Goal: Information Seeking & Learning: Find contact information

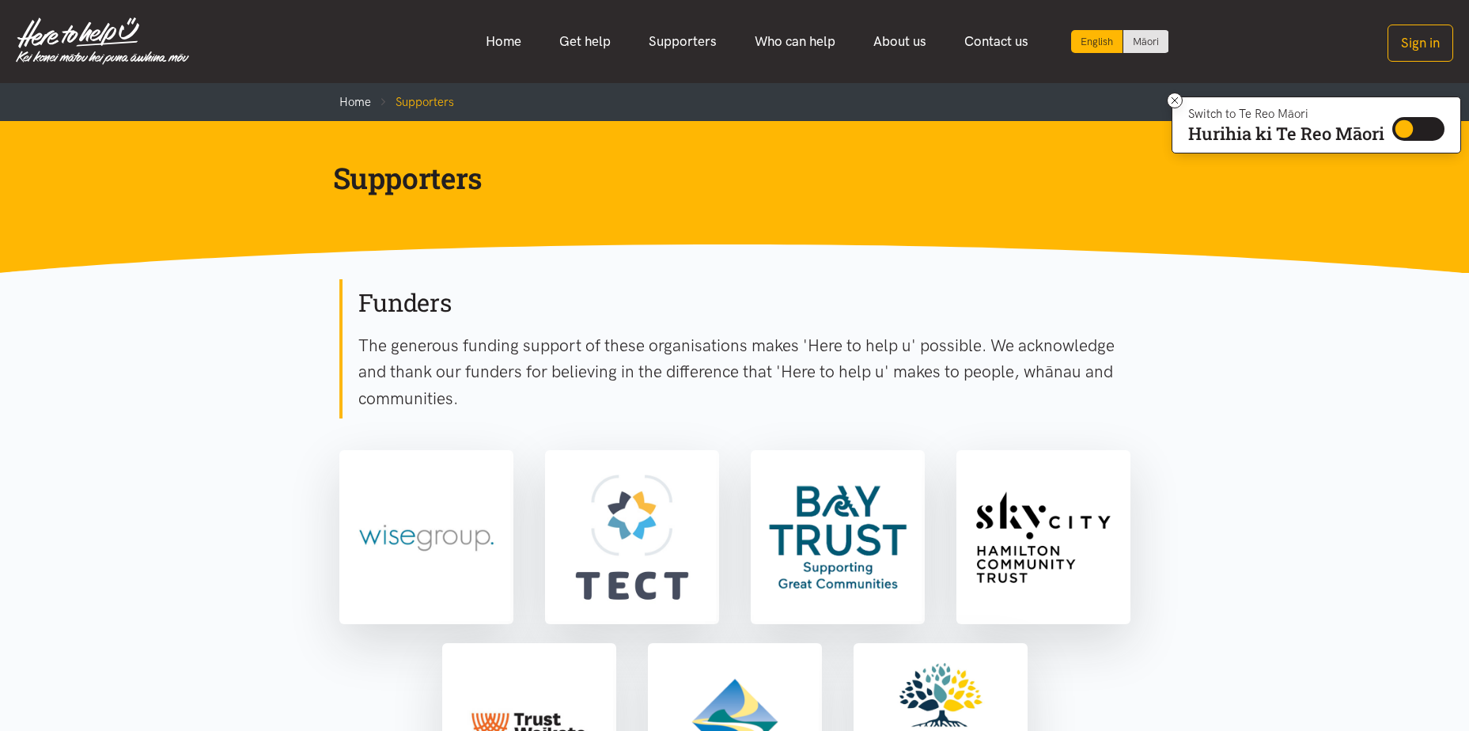
click at [777, 37] on link "Who can help" at bounding box center [795, 42] width 119 height 34
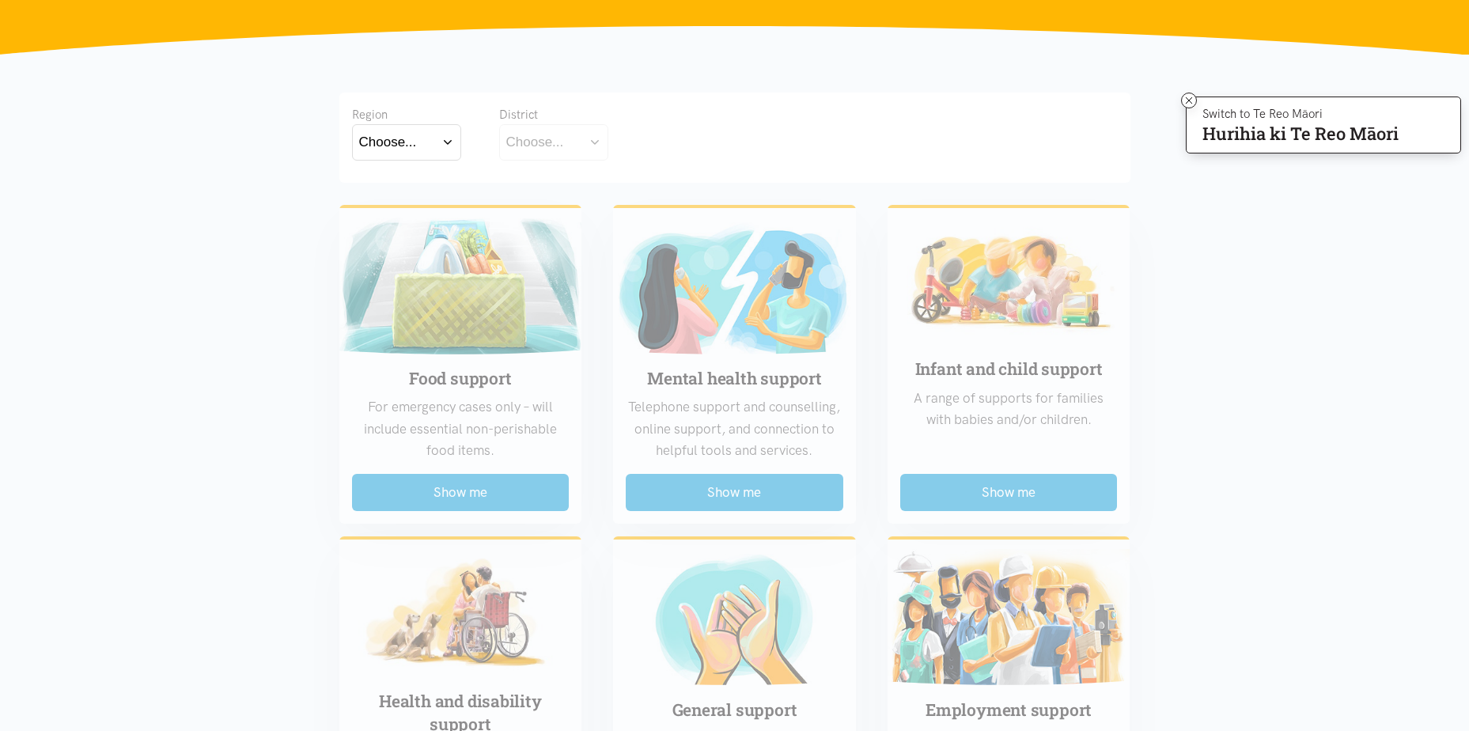
scroll to position [237, 0]
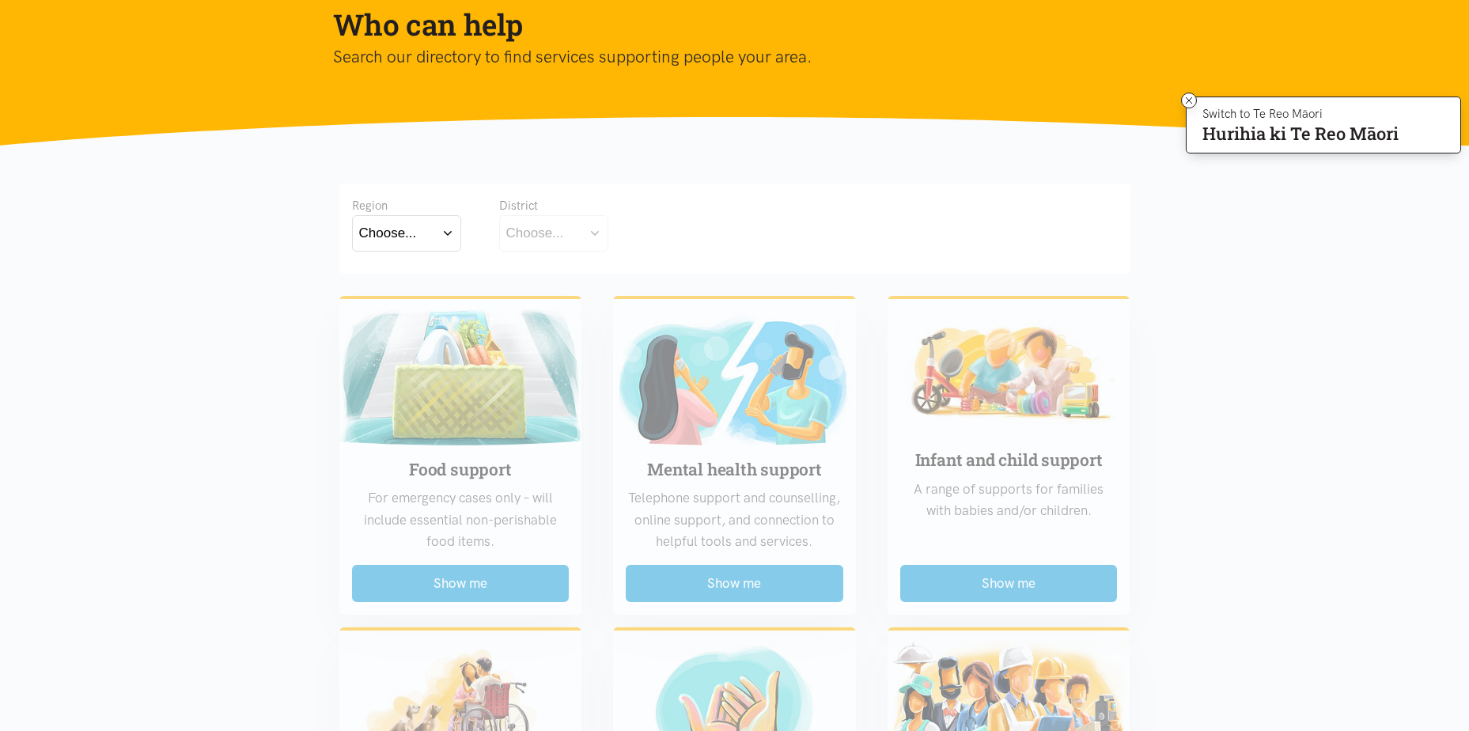
scroll to position [0, 0]
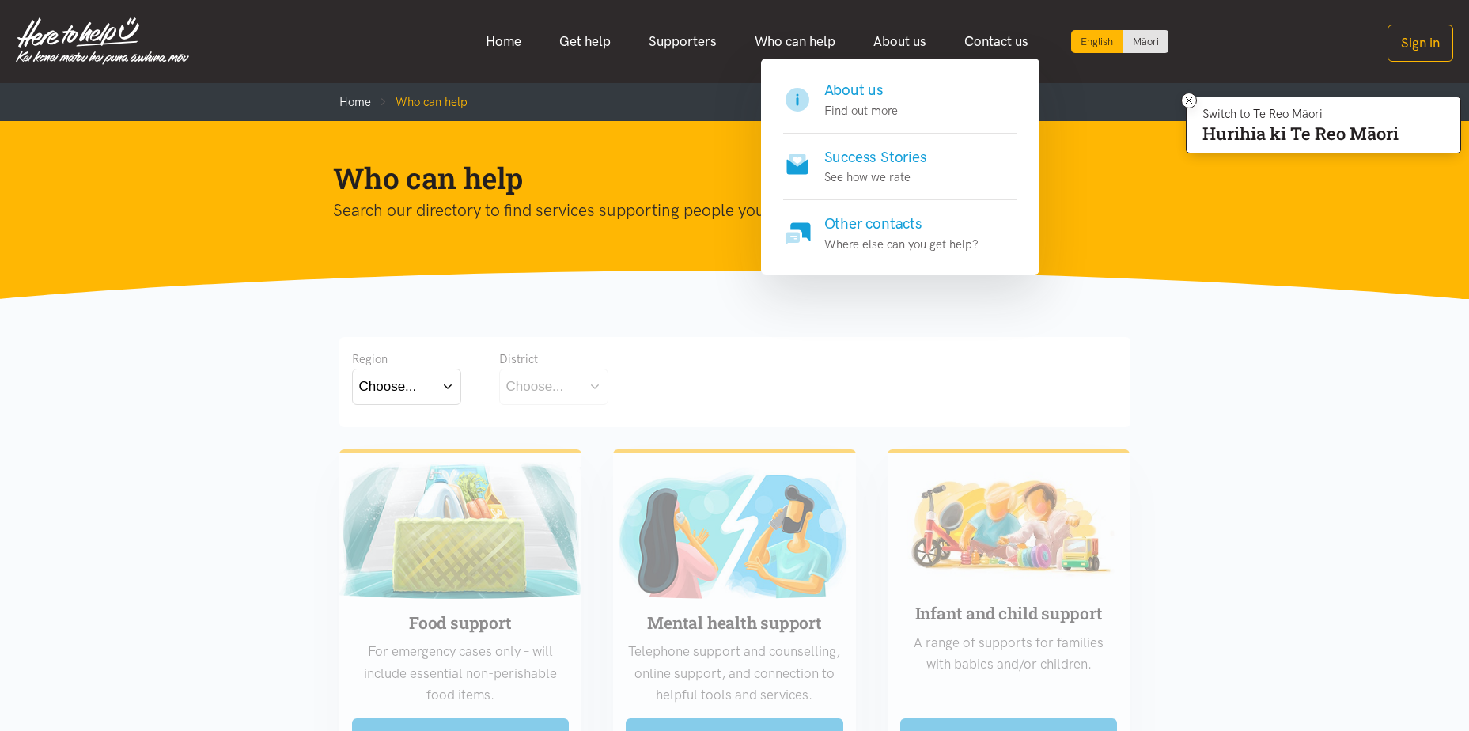
click at [858, 94] on h4 "About us" at bounding box center [861, 90] width 74 height 22
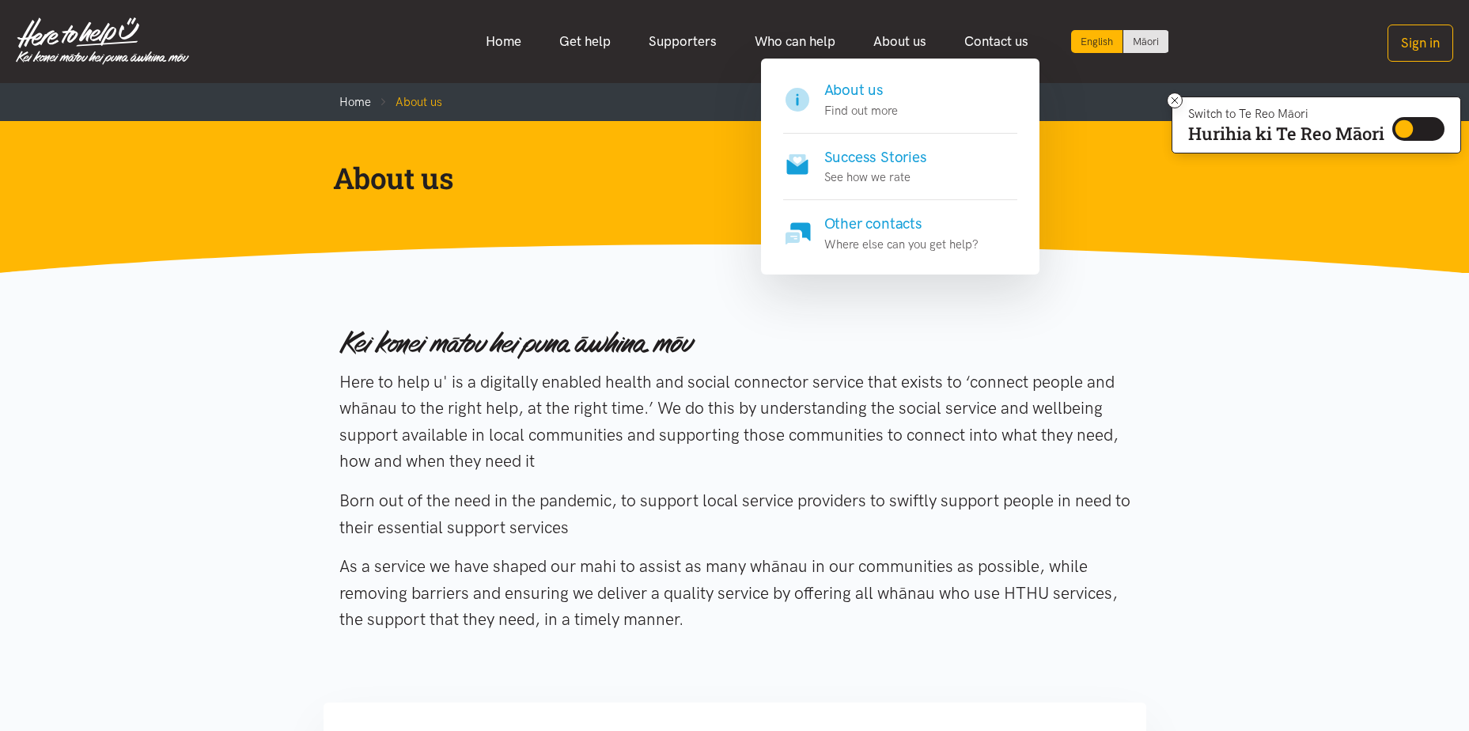
click at [861, 161] on h4 "Success Stories" at bounding box center [875, 157] width 103 height 22
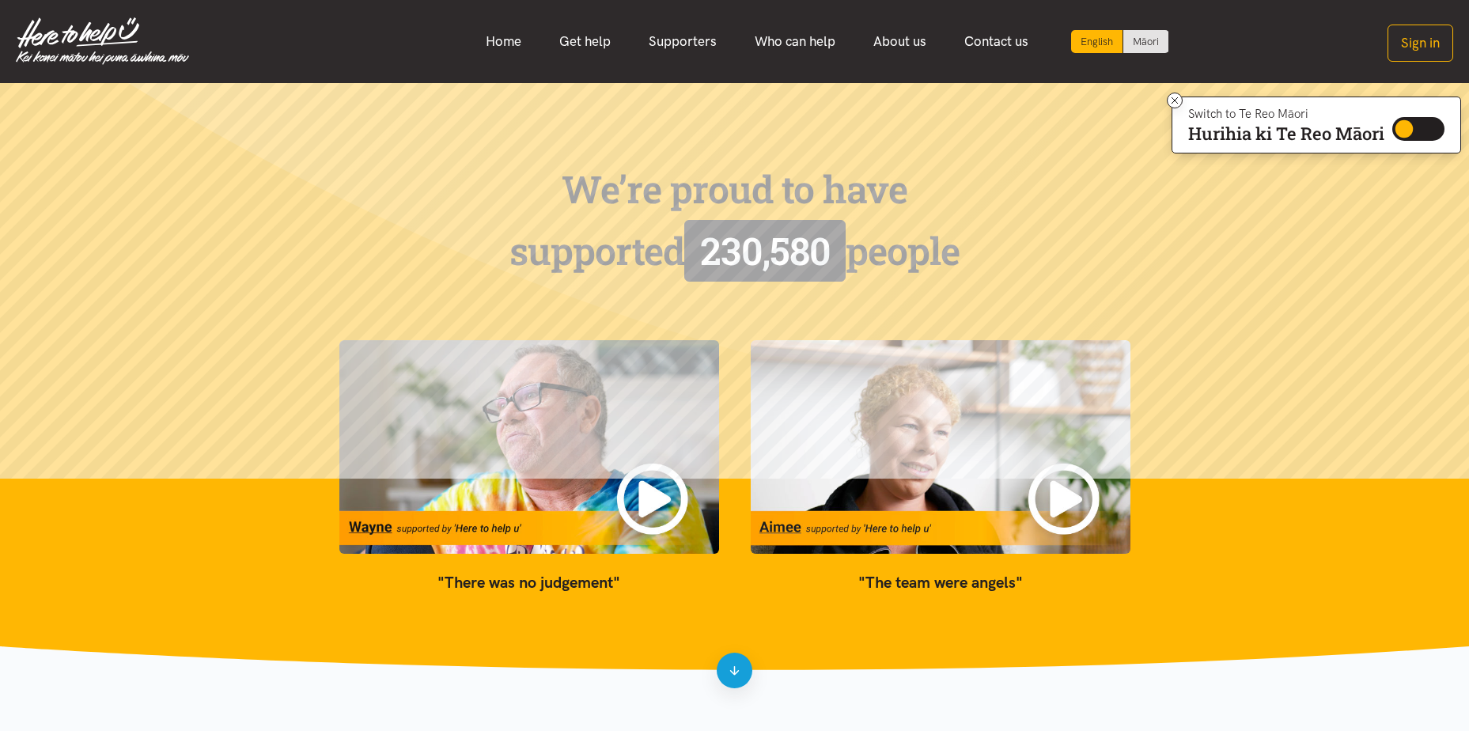
click at [647, 487] on img at bounding box center [529, 447] width 380 height 214
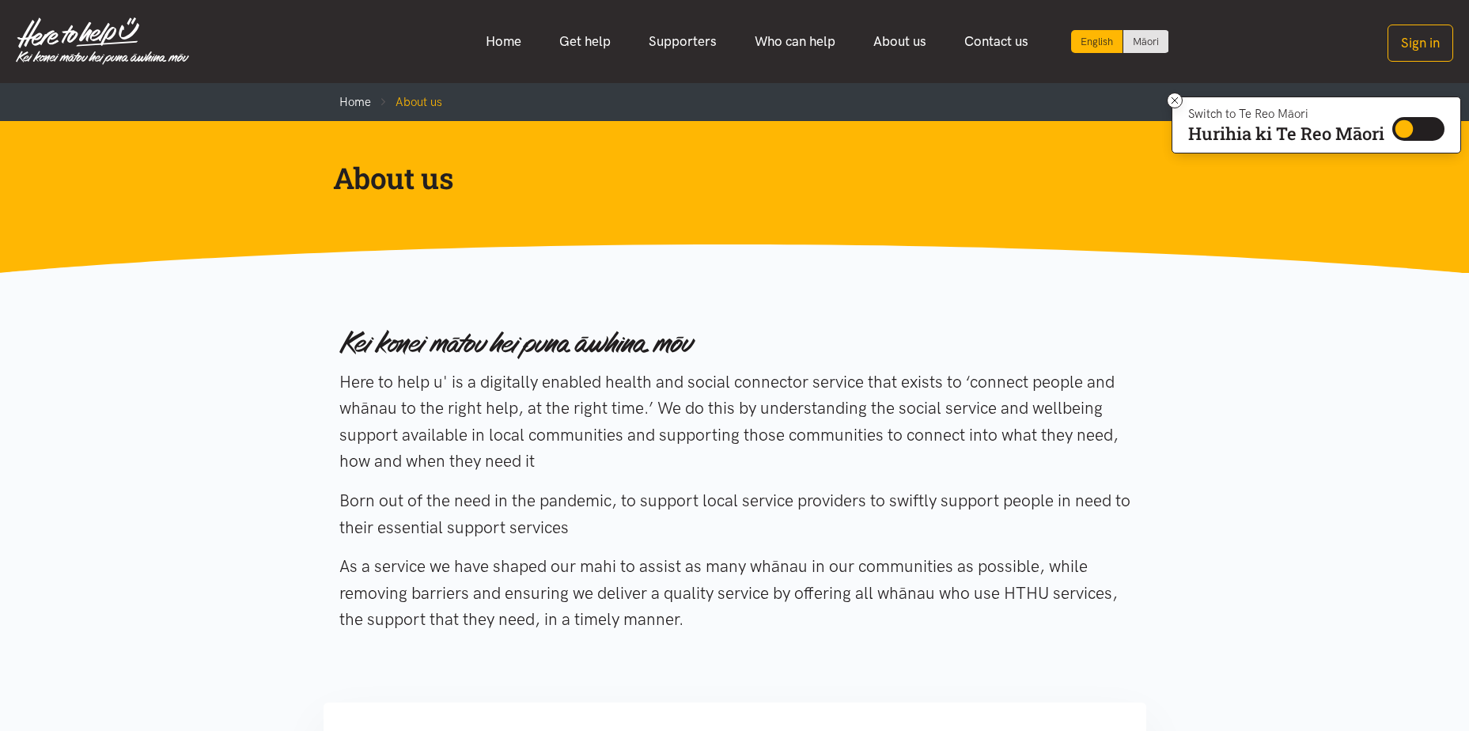
click at [578, 39] on link "Get help" at bounding box center [584, 42] width 89 height 34
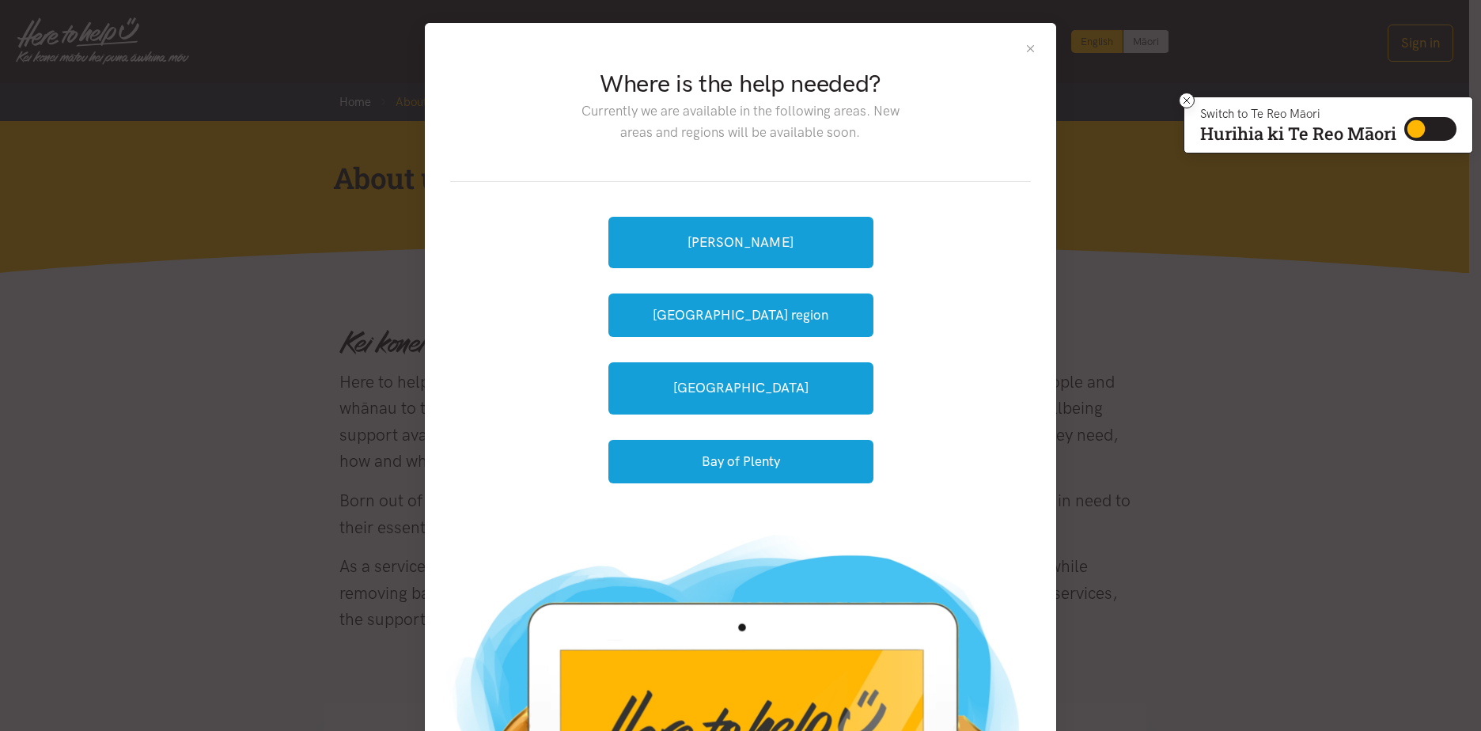
click at [1024, 48] on button "Close" at bounding box center [1030, 48] width 13 height 13
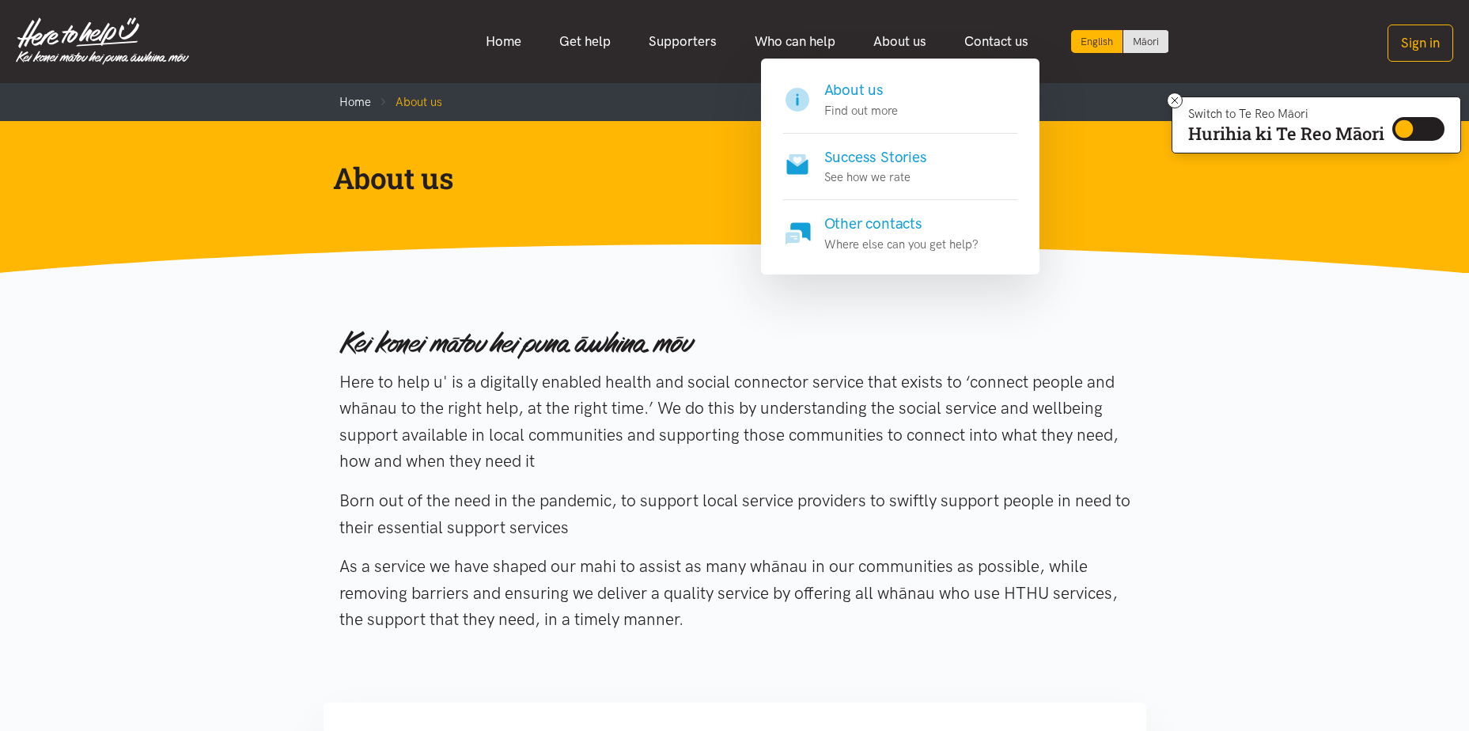
click at [877, 163] on h4 "Success Stories" at bounding box center [875, 157] width 103 height 22
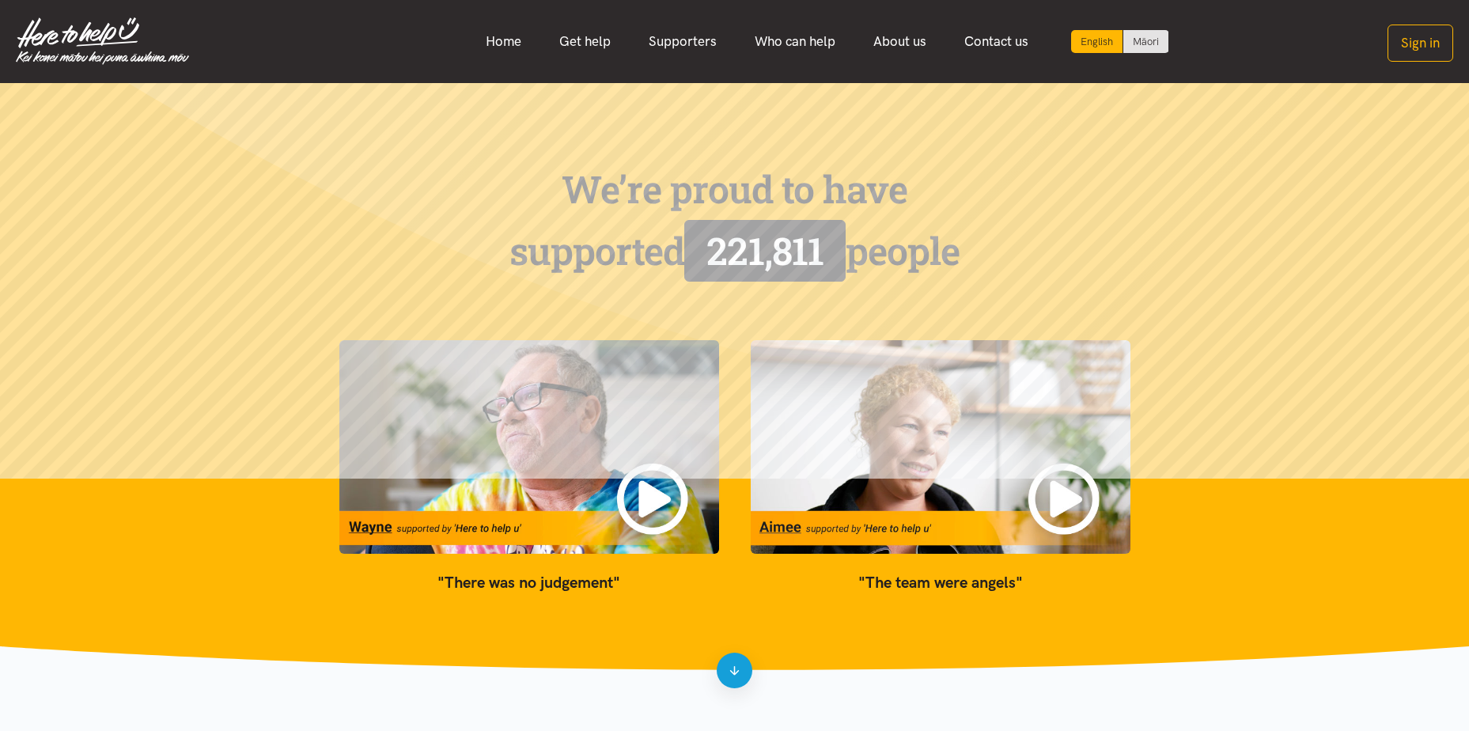
click at [1056, 492] on img at bounding box center [941, 447] width 380 height 214
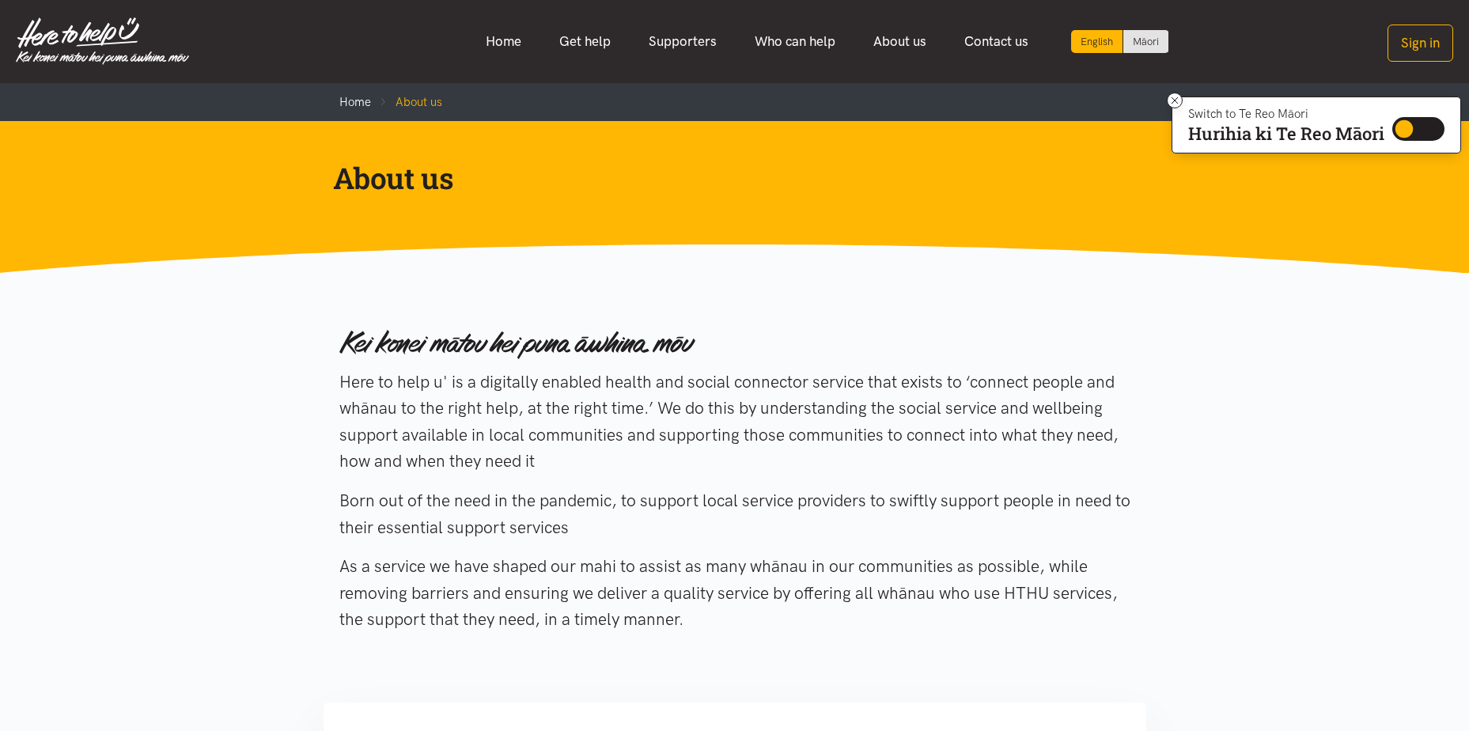
click at [594, 36] on link "Get help" at bounding box center [584, 42] width 89 height 34
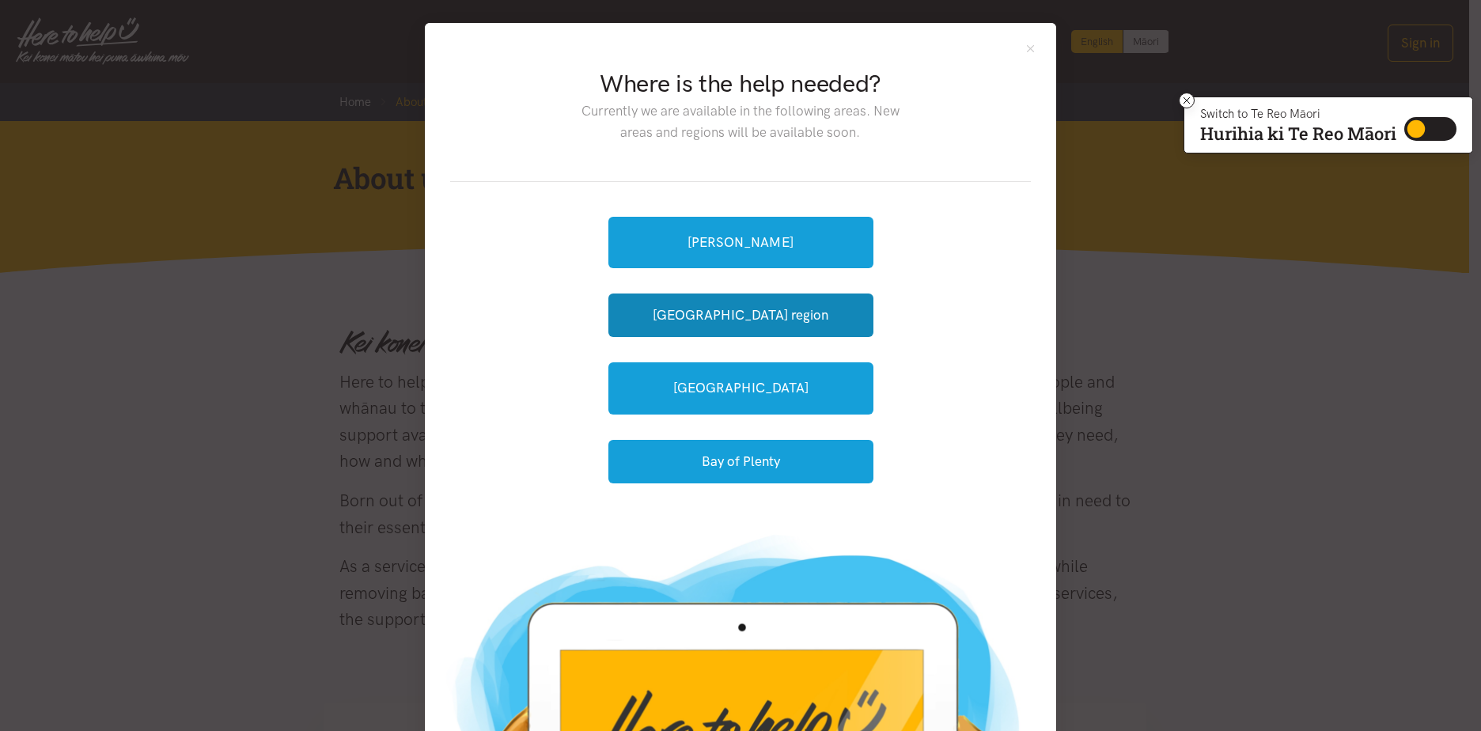
click at [664, 309] on button "[GEOGRAPHIC_DATA] region" at bounding box center [740, 315] width 265 height 44
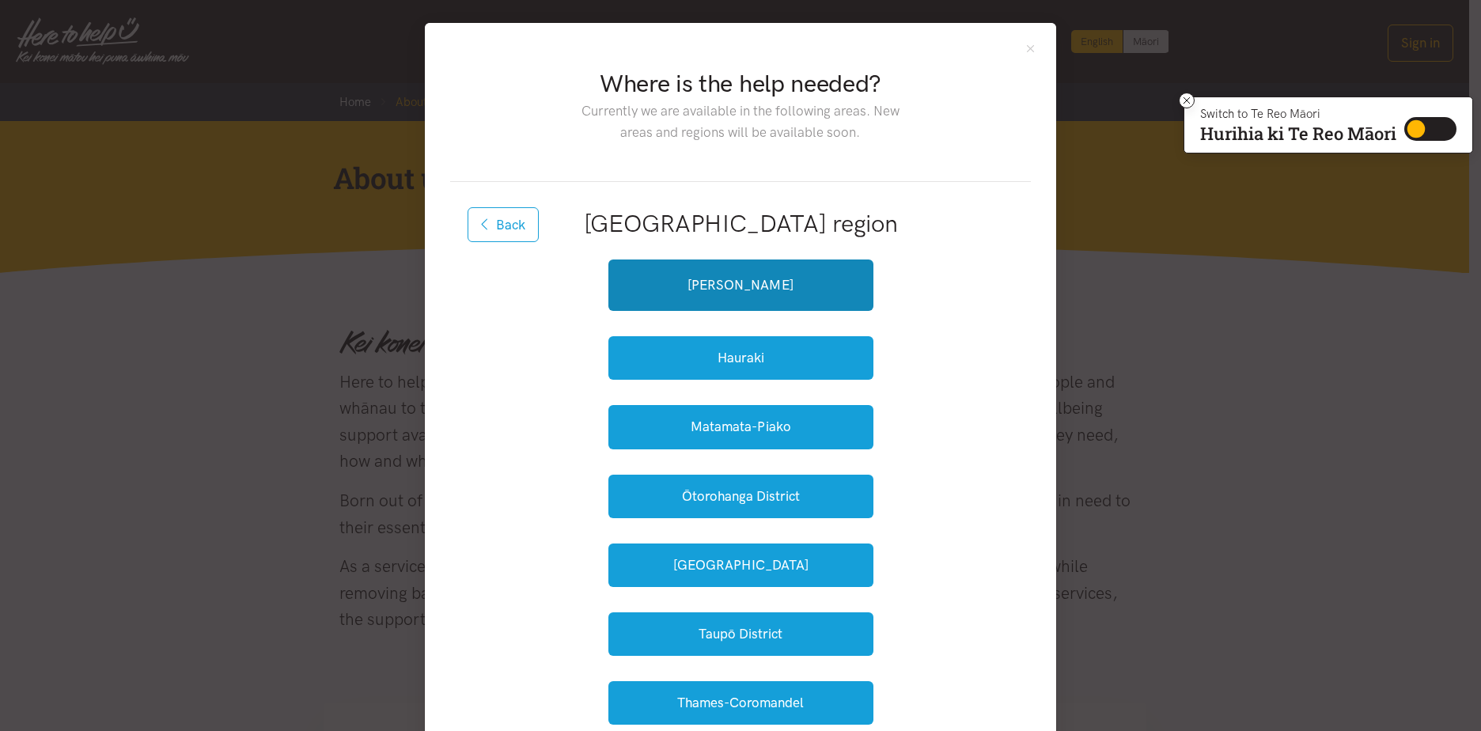
click at [726, 271] on link "[PERSON_NAME]" at bounding box center [740, 284] width 265 height 51
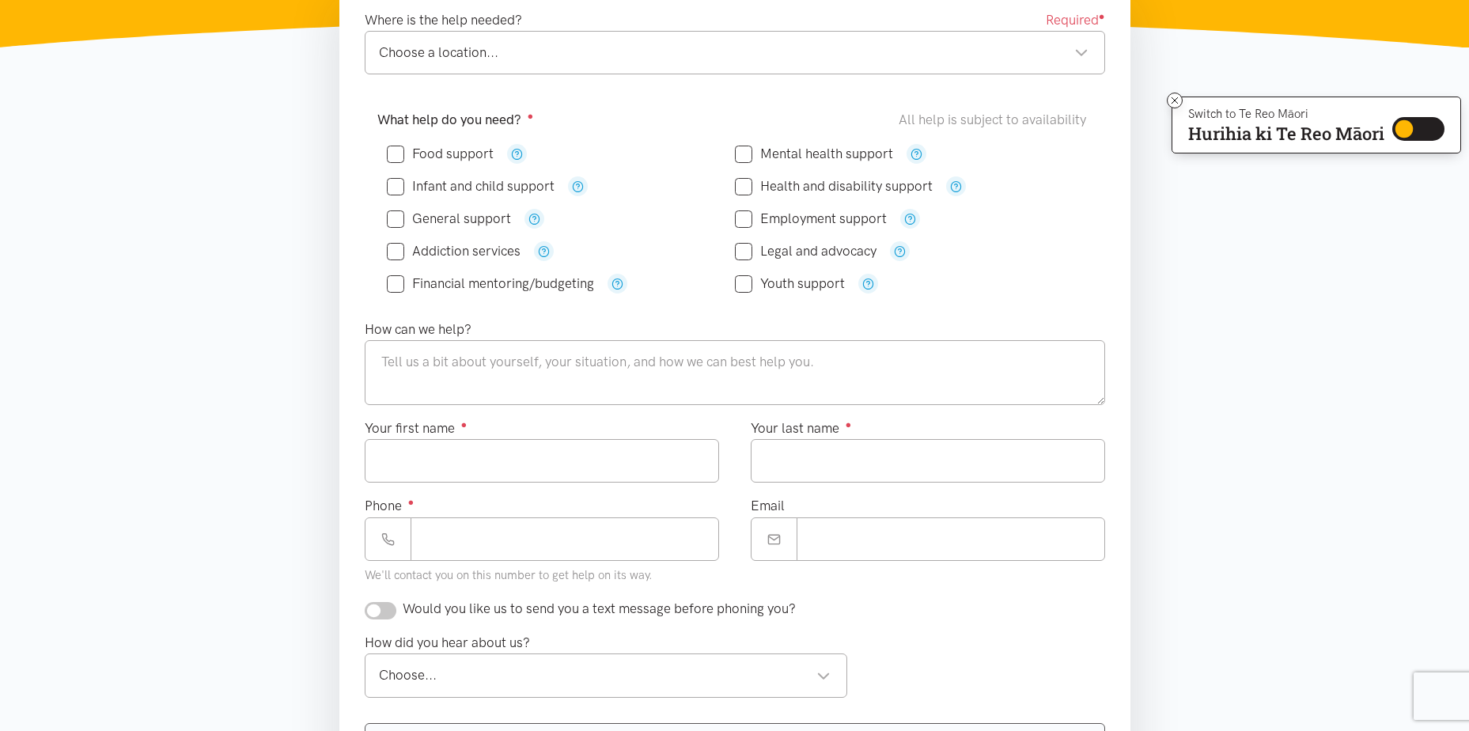
scroll to position [237, 0]
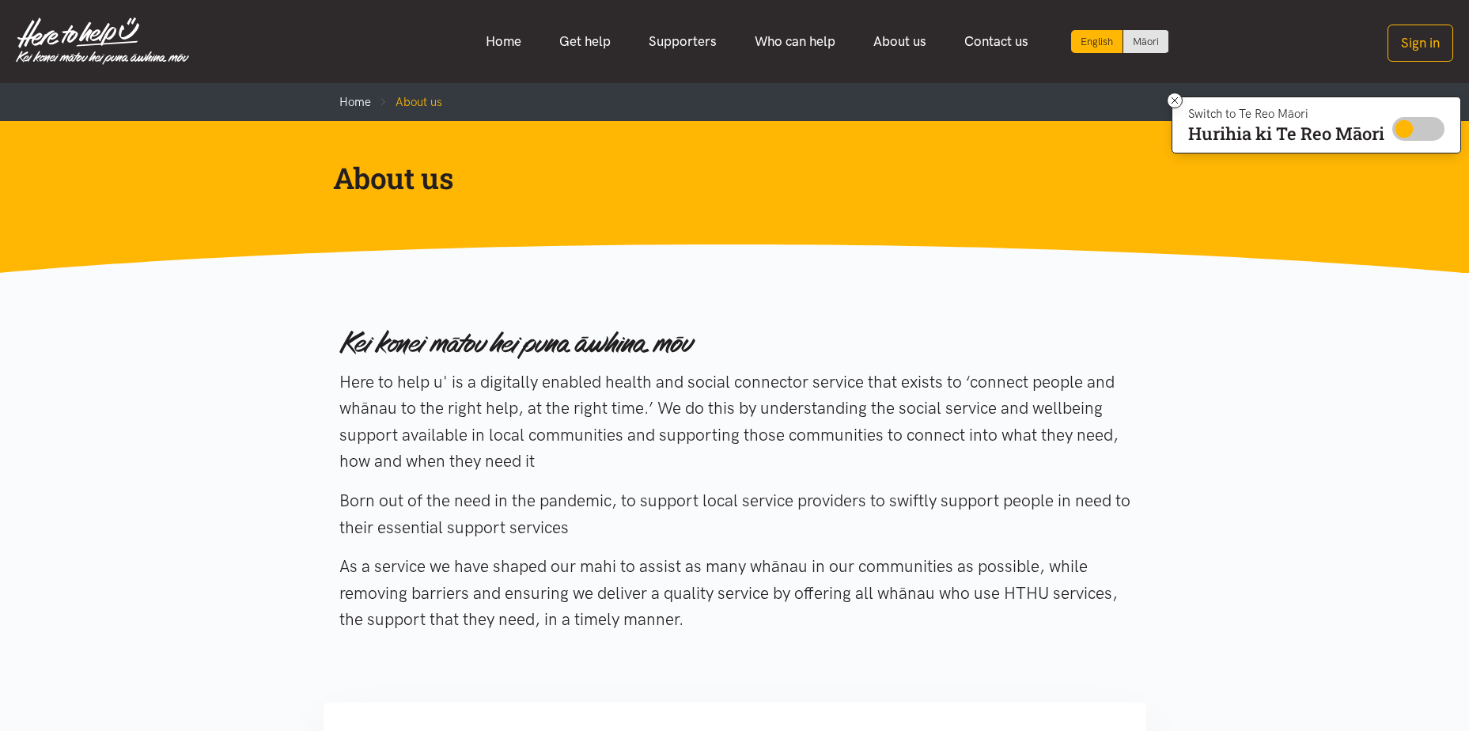
click at [1429, 128] on input "Switch to Te Reo Māori" at bounding box center [1418, 129] width 52 height 24
checkbox input "true"
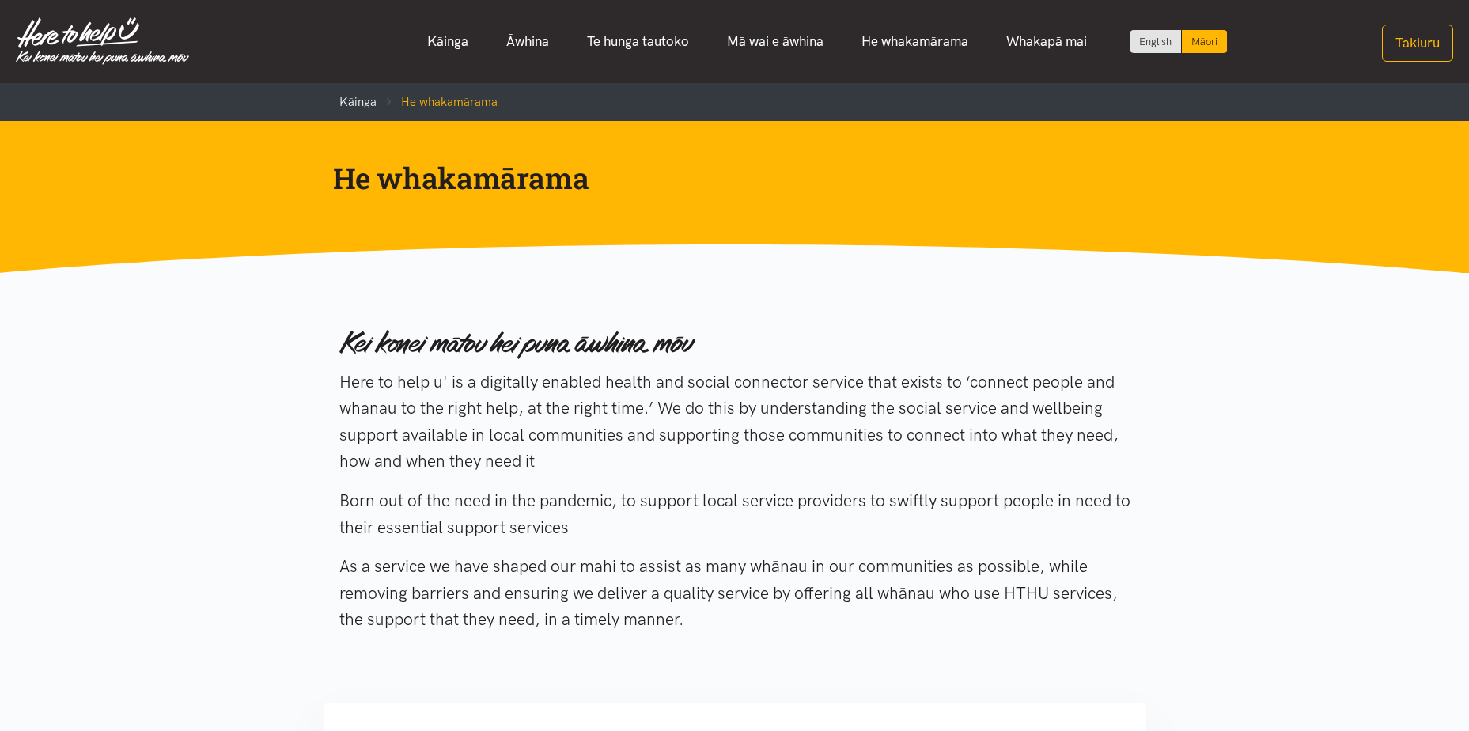
click at [1195, 37] on div "Māori" at bounding box center [1204, 41] width 45 height 23
click at [1202, 44] on div "Māori" at bounding box center [1204, 41] width 45 height 23
click at [1426, 44] on button "Takiuru" at bounding box center [1417, 43] width 71 height 37
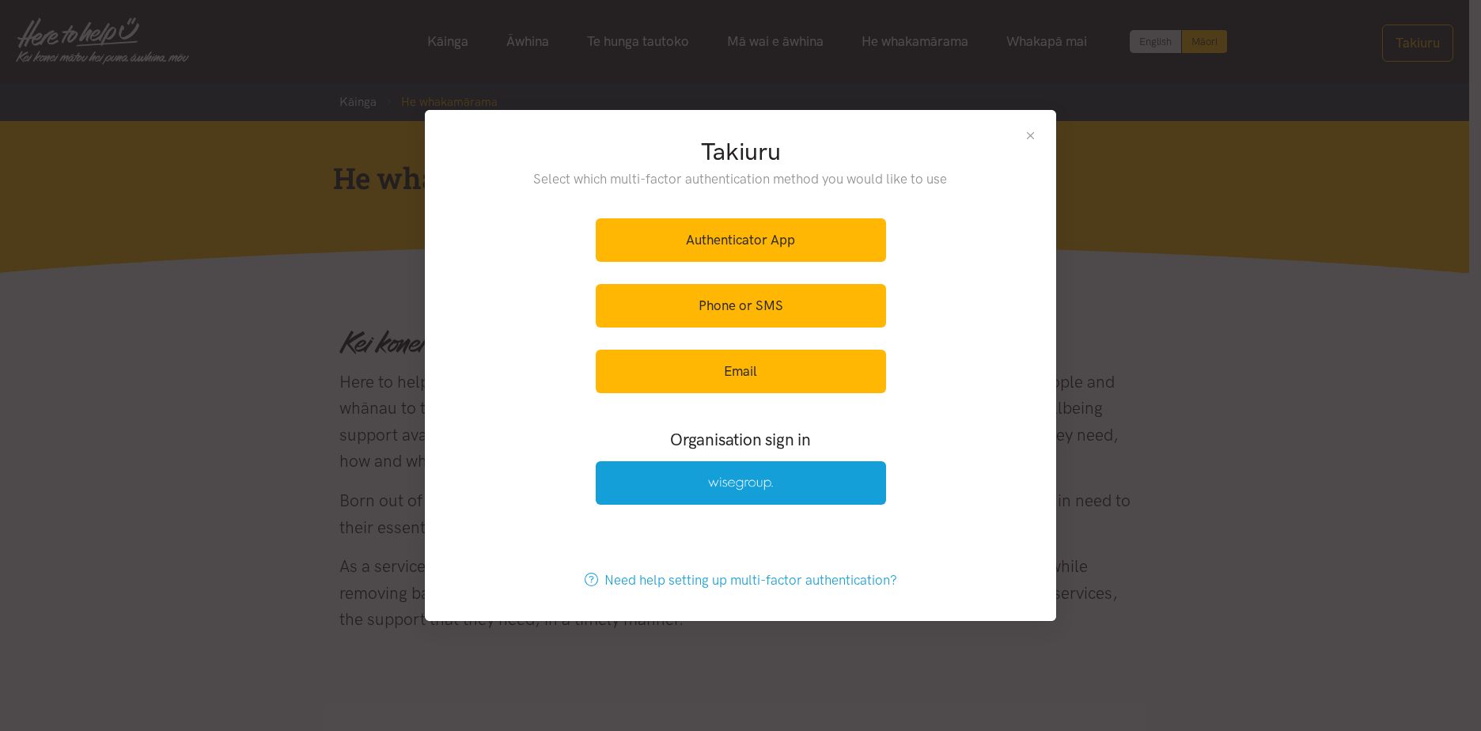
click at [1033, 134] on button "Close" at bounding box center [1030, 135] width 13 height 13
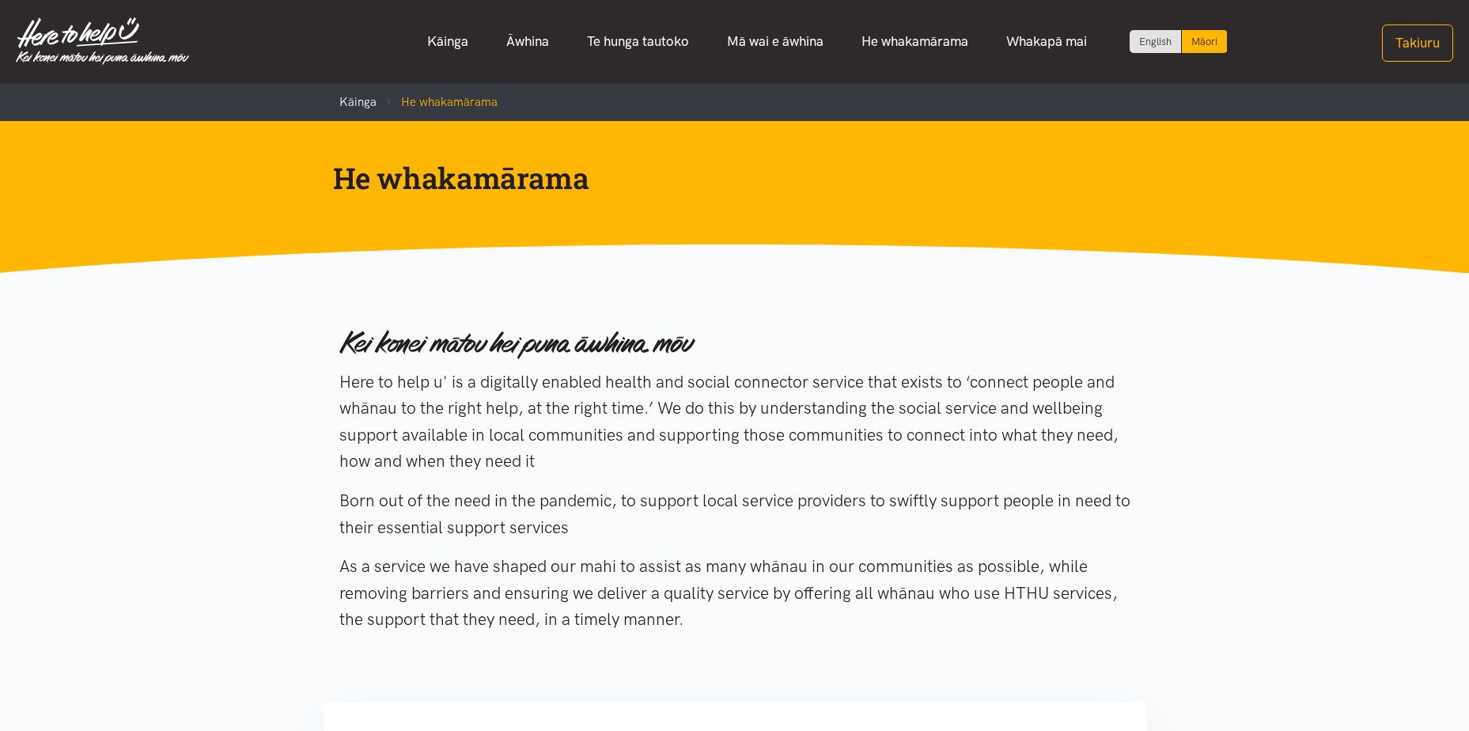
click at [1159, 36] on link "English" at bounding box center [1155, 41] width 51 height 23
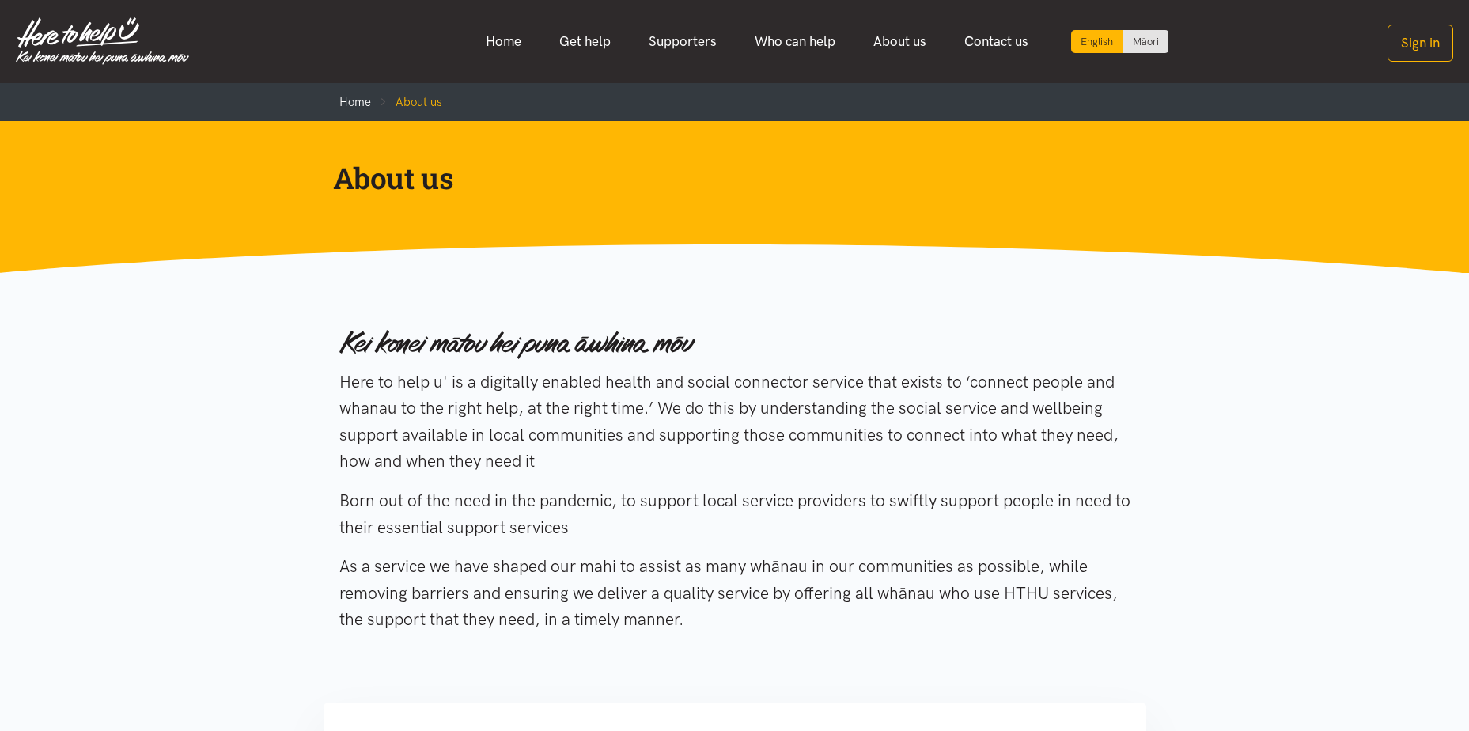
click at [1147, 35] on link "Māori" at bounding box center [1145, 41] width 45 height 23
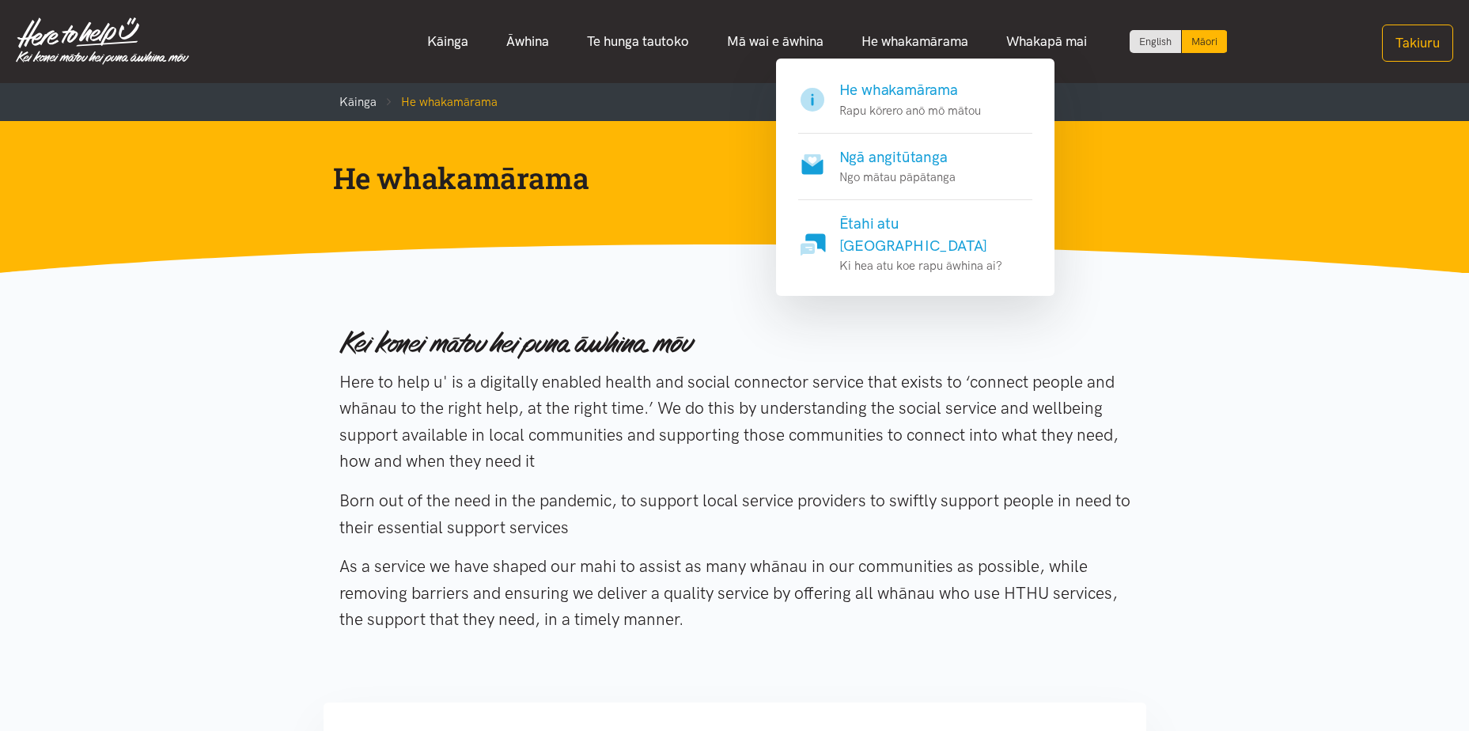
click at [905, 155] on h4 "Ngā angitūtanga" at bounding box center [897, 157] width 116 height 22
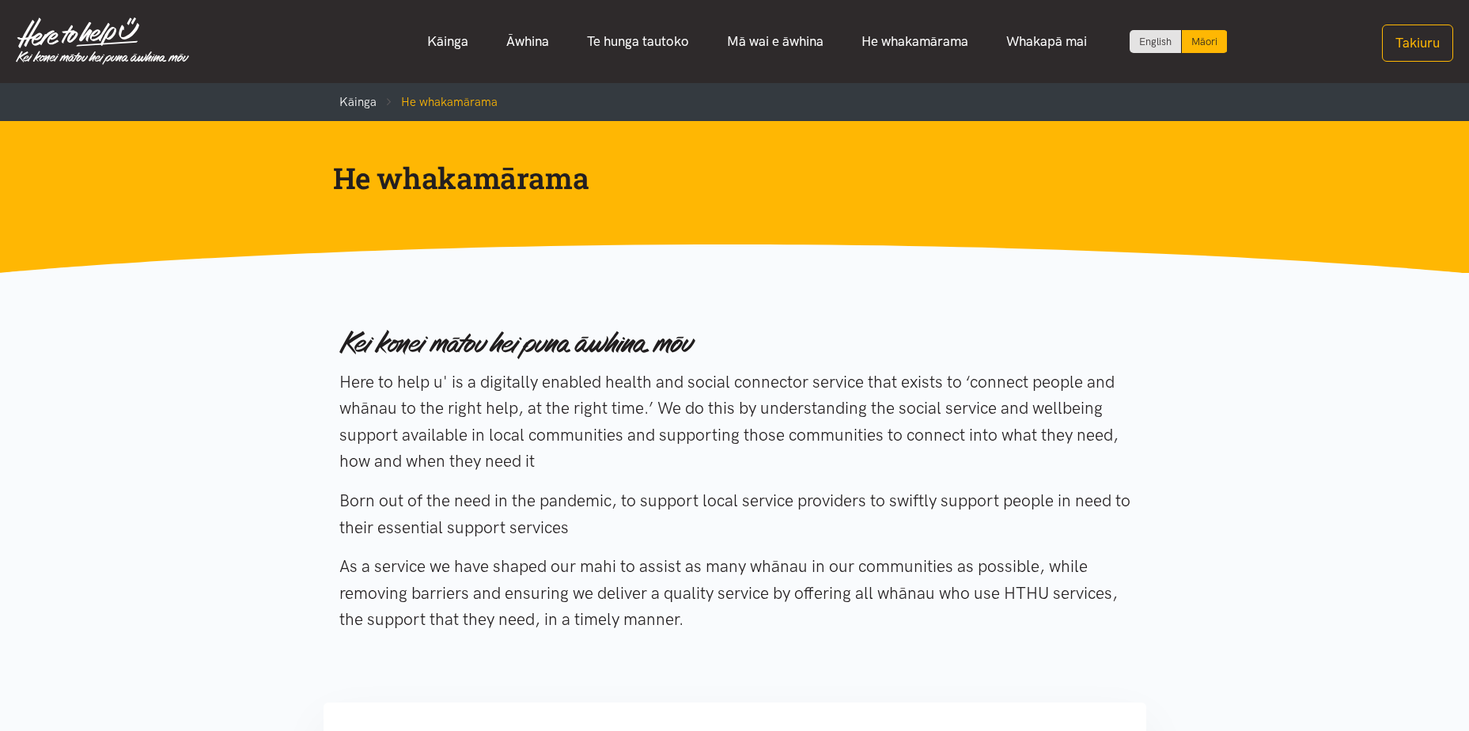
click at [1155, 33] on link "English" at bounding box center [1155, 41] width 51 height 23
